Goal: Go to known website: Access a specific website the user already knows

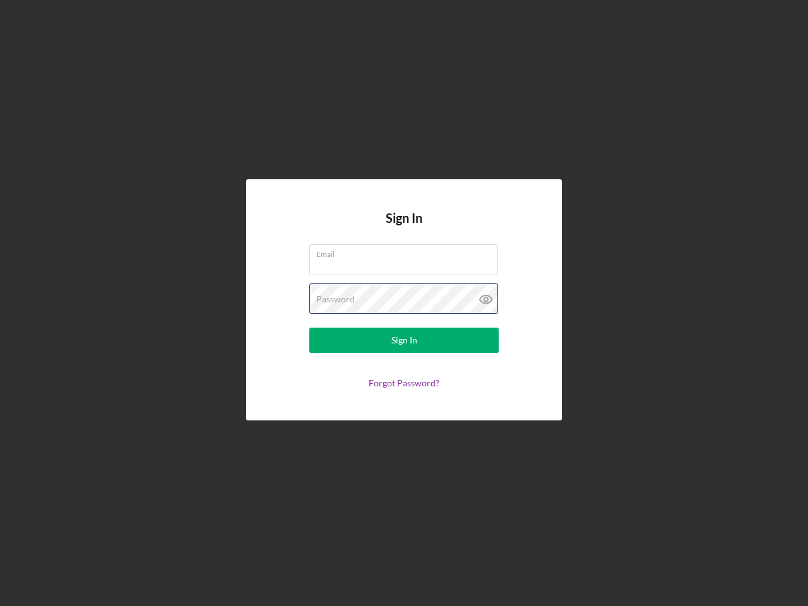
click at [404, 303] on div "Password" at bounding box center [403, 299] width 189 height 32
click at [486, 299] on icon at bounding box center [486, 299] width 32 height 32
